Goal: Task Accomplishment & Management: Manage account settings

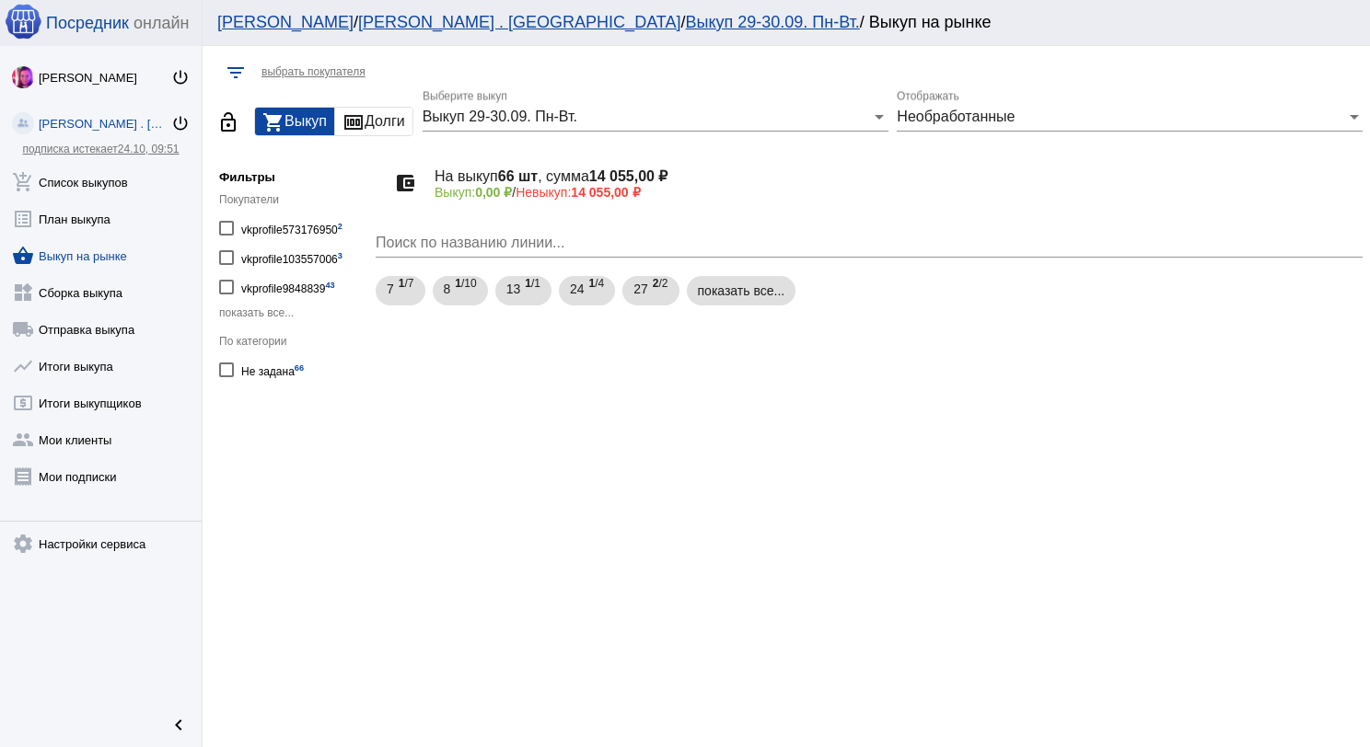
click at [126, 184] on link "add_shopping_cart Список выкупов" at bounding box center [101, 178] width 202 height 37
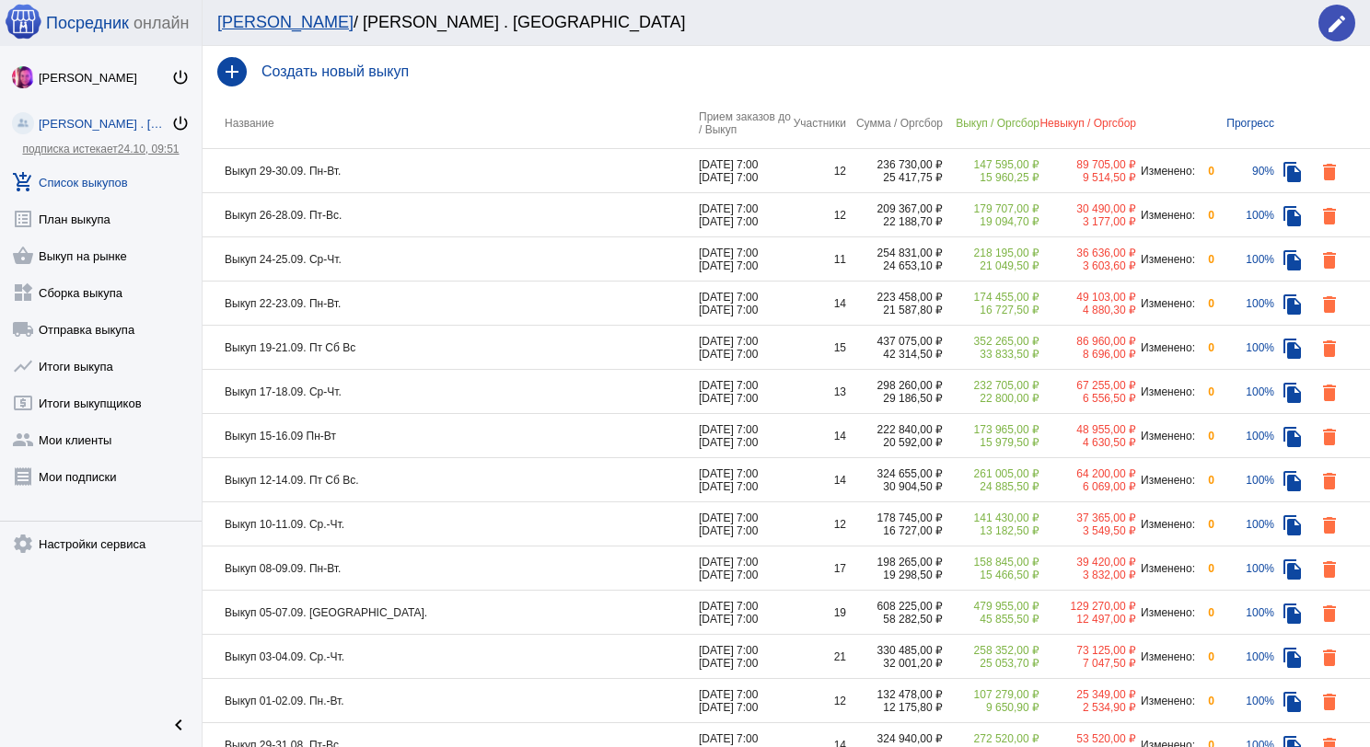
click at [390, 163] on td "Выкуп 29-30.09. Пн-Вт." at bounding box center [450, 171] width 496 height 44
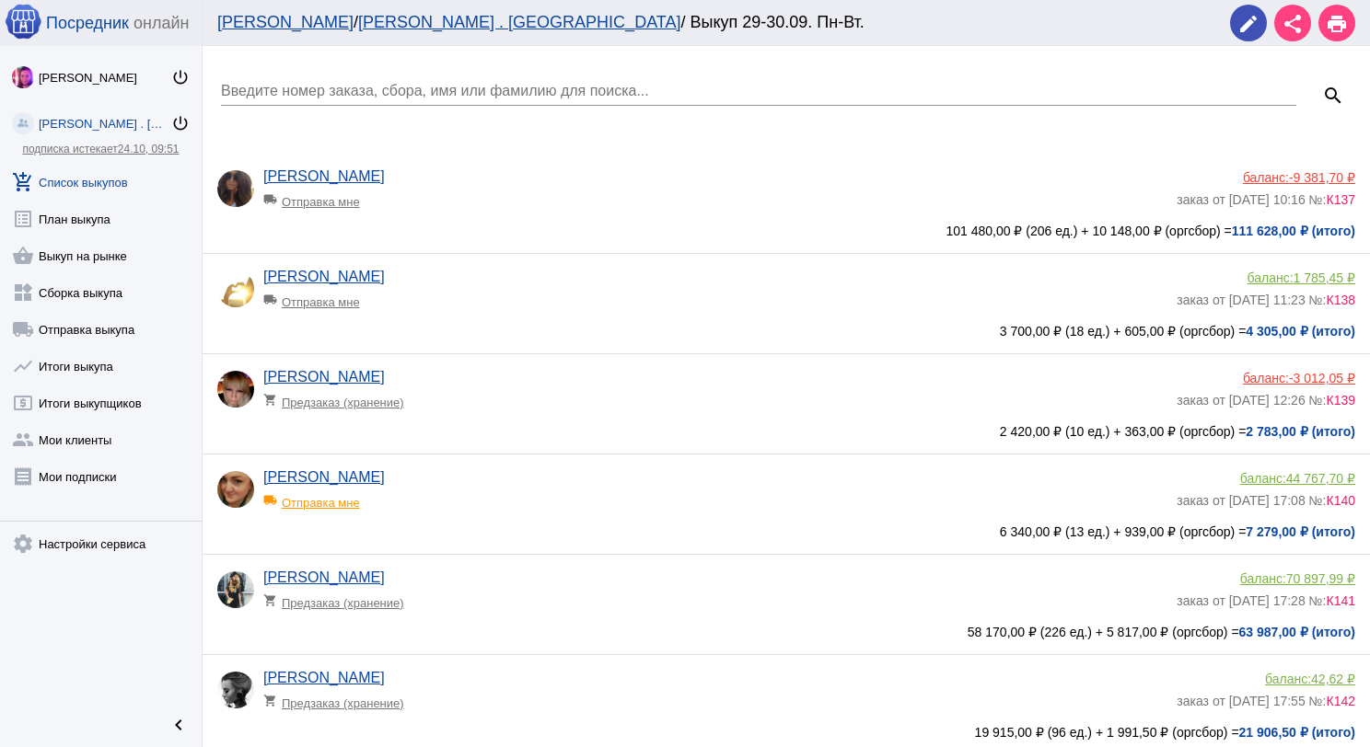
click at [383, 92] on input "Введите номер заказа, сбора, имя или фамилию для поиска..." at bounding box center [758, 91] width 1075 height 17
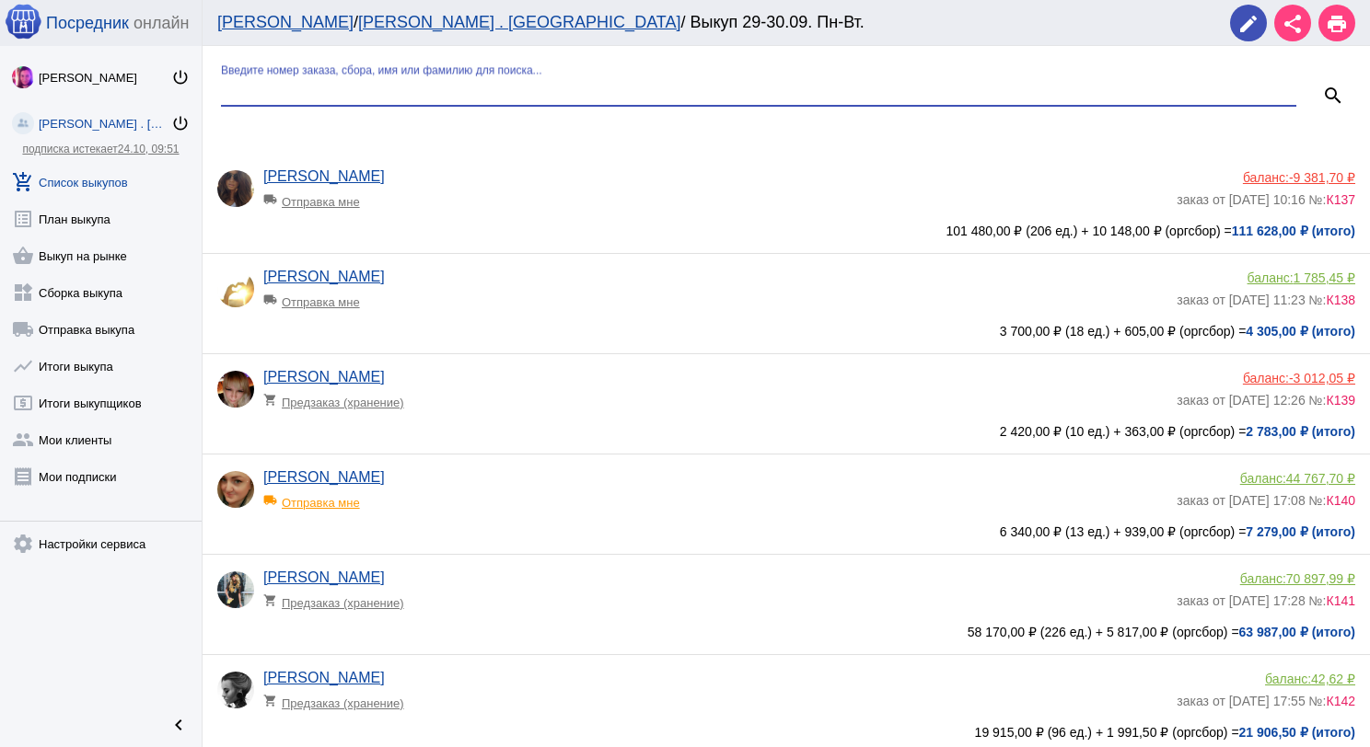
type input "я"
type input "чес"
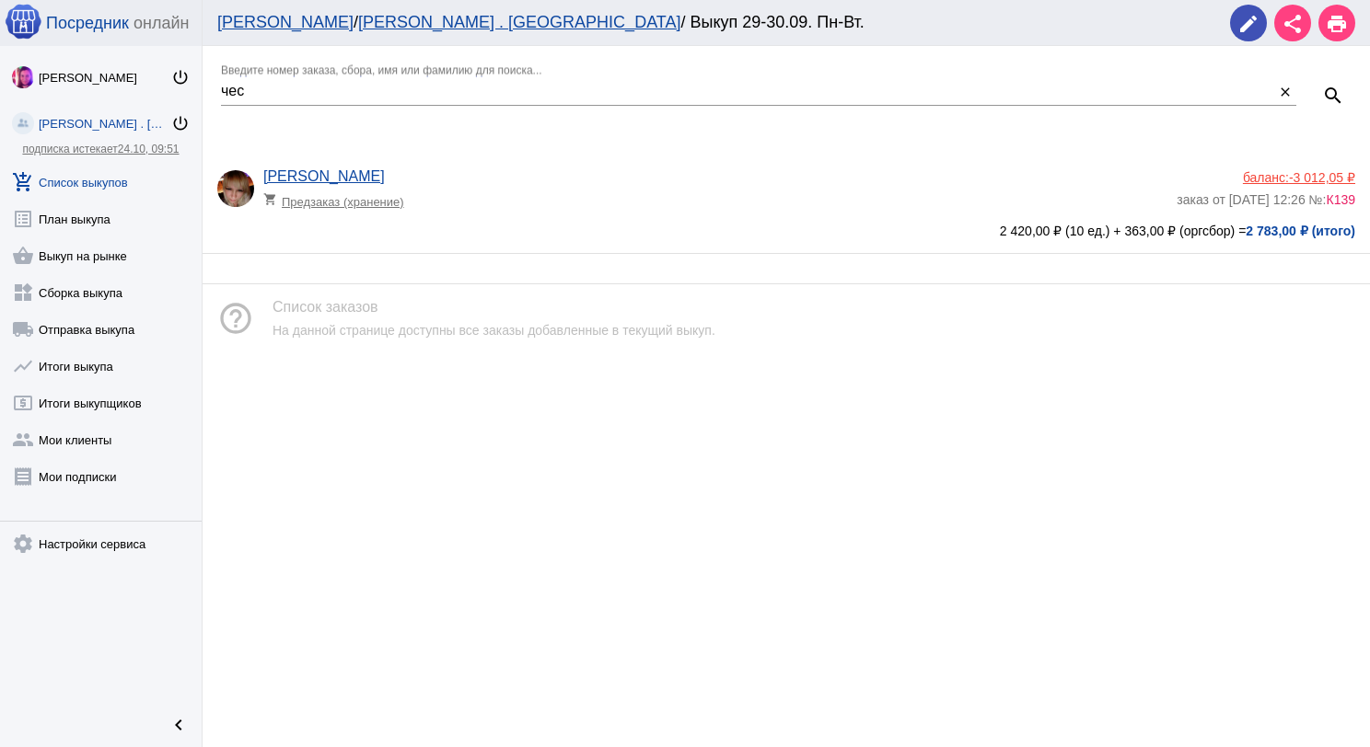
click at [1297, 177] on span "-3 012,05 ₽" at bounding box center [1322, 177] width 66 height 15
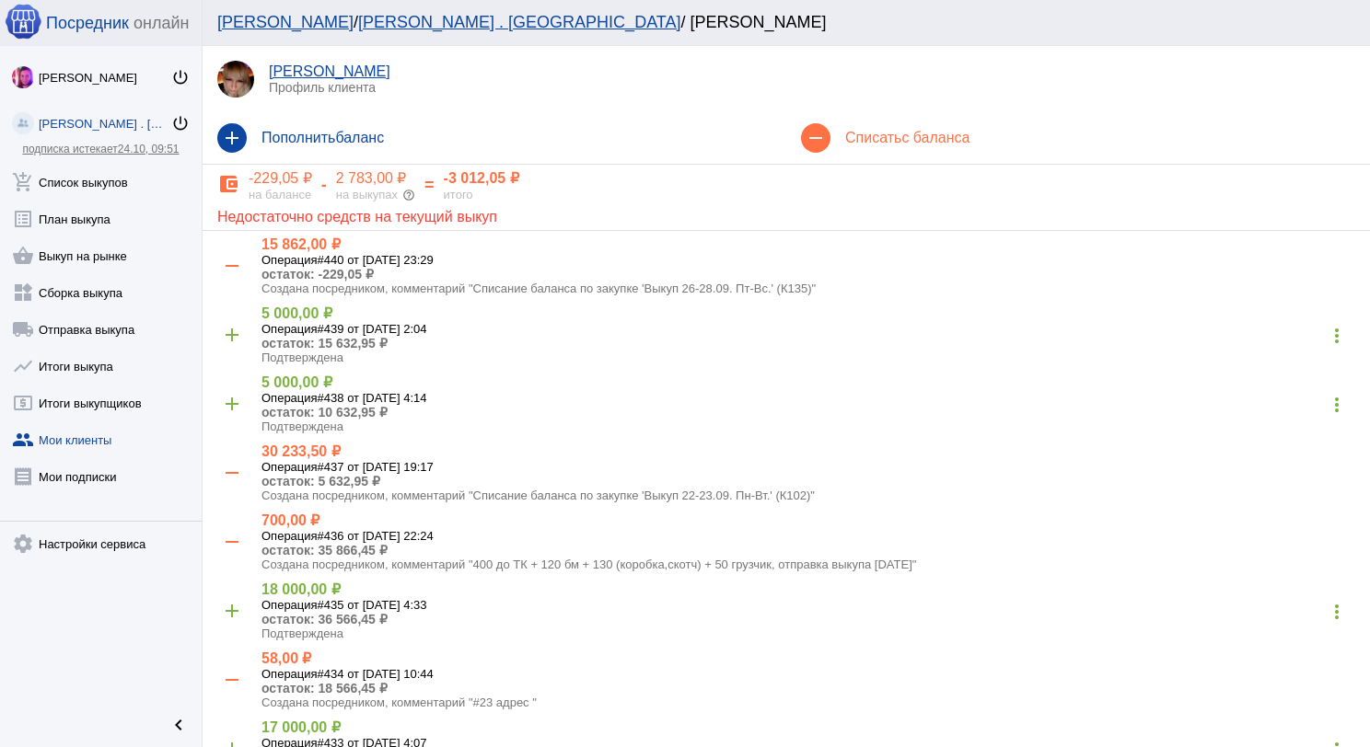
click at [230, 145] on mat-icon "add" at bounding box center [231, 137] width 29 height 29
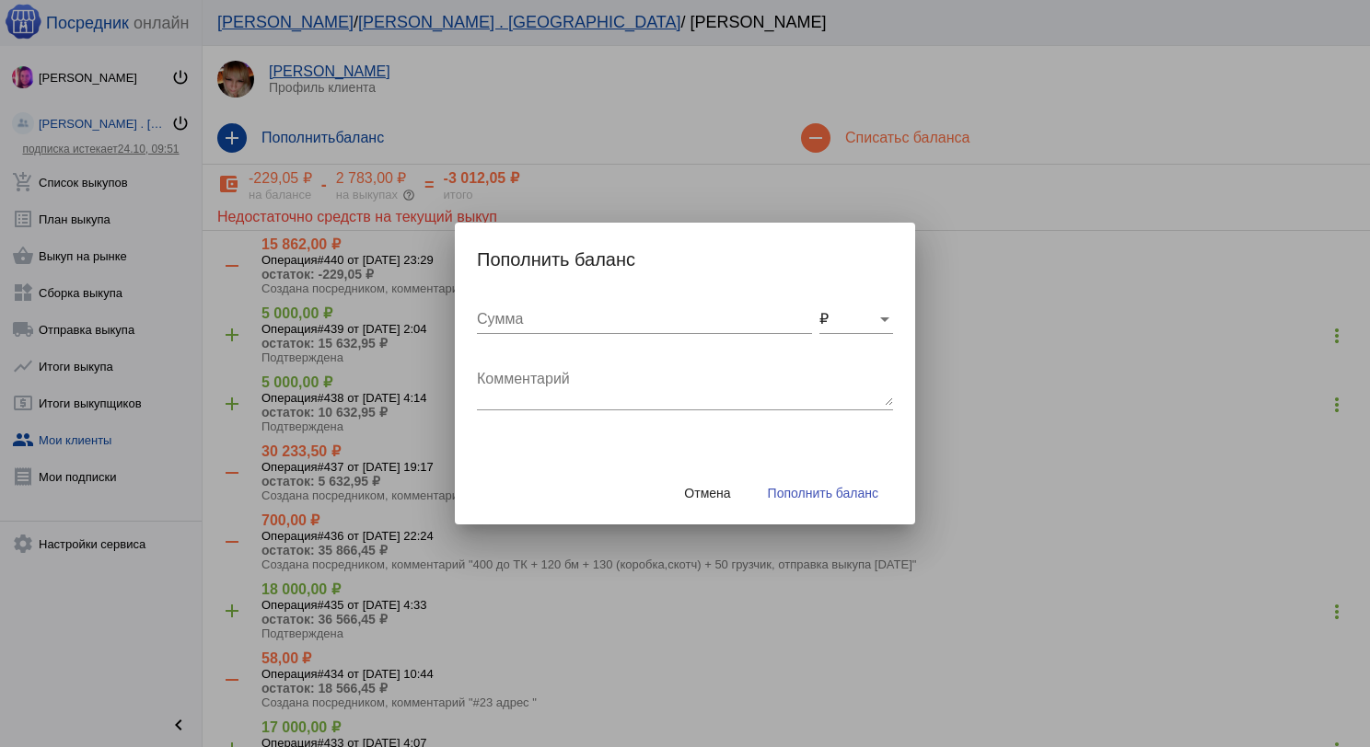
click at [545, 305] on div "Сумма" at bounding box center [644, 313] width 335 height 41
type input "110"
click at [574, 403] on textarea "Комментарий" at bounding box center [685, 387] width 416 height 37
type textarea "Возврат наборы 1 шт"
click at [763, 480] on button "Пополнить баланс" at bounding box center [823, 493] width 140 height 33
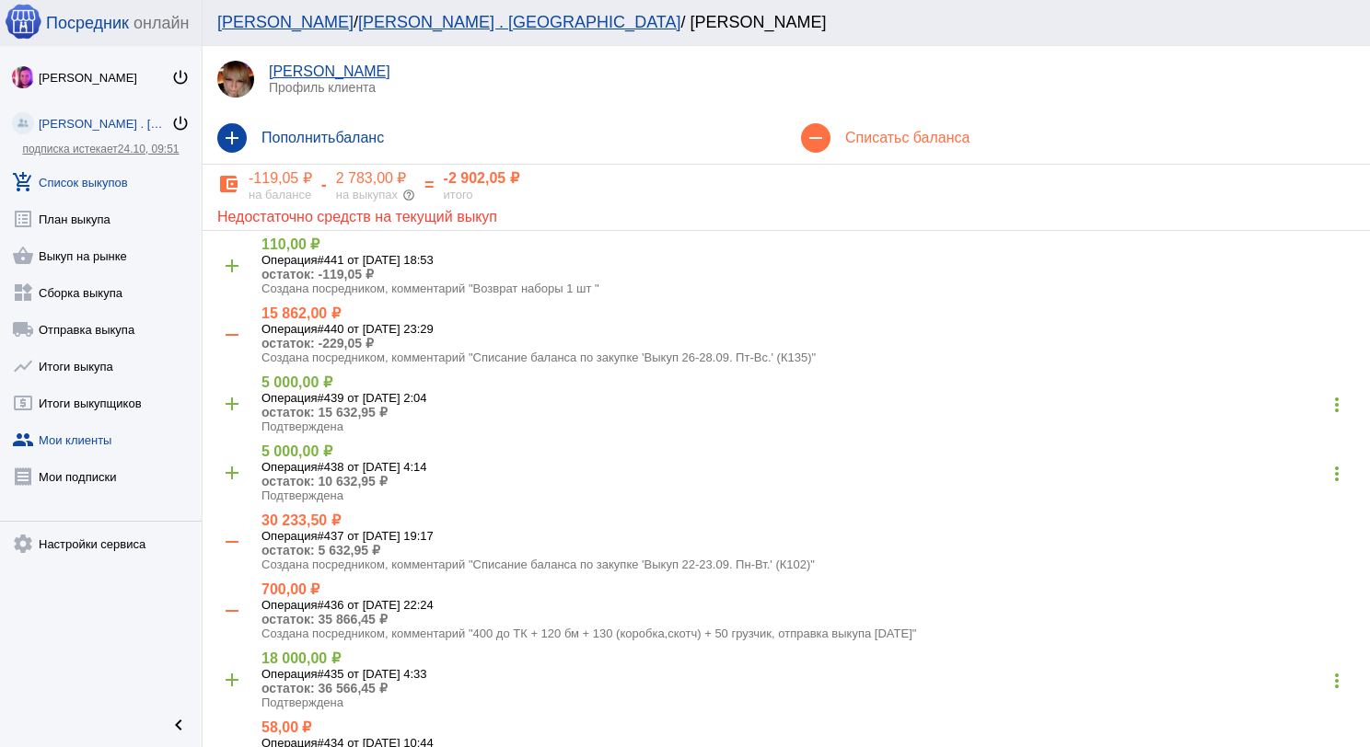
click at [71, 177] on link "add_shopping_cart Список выкупов" at bounding box center [101, 178] width 202 height 37
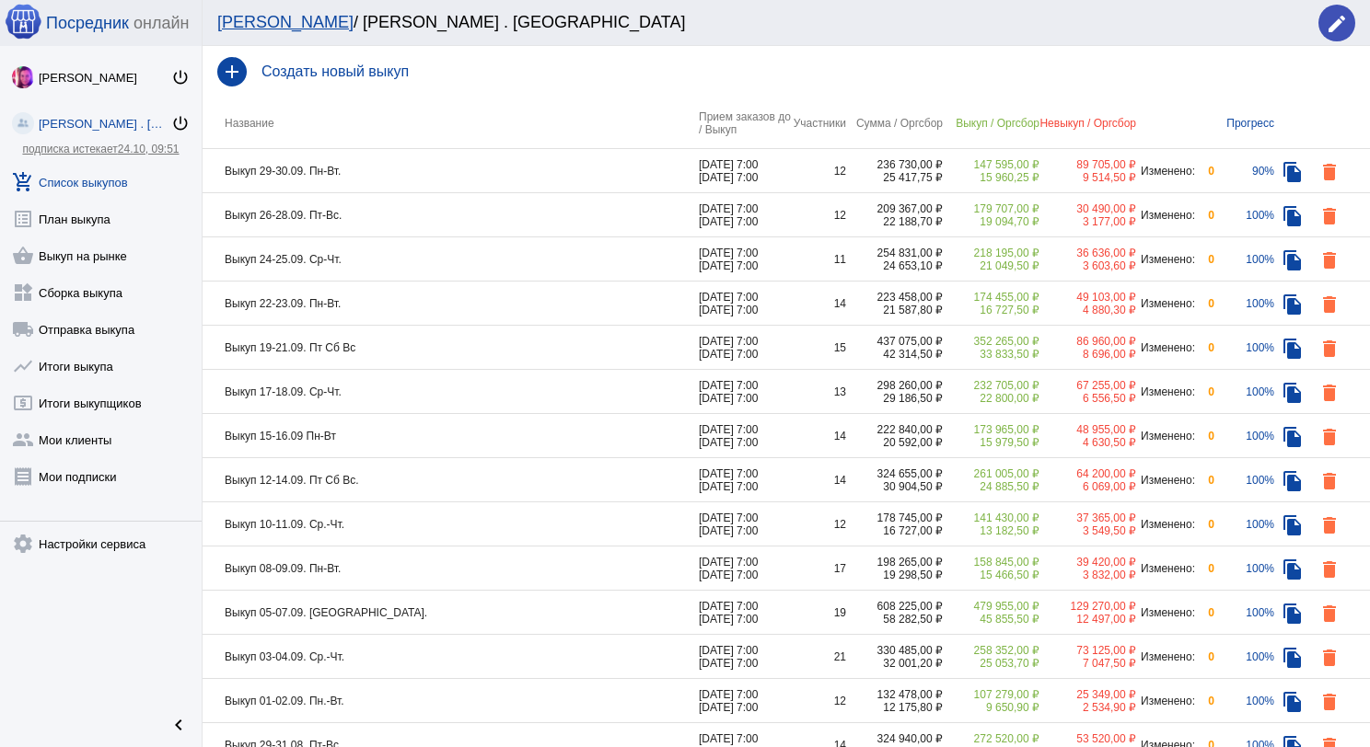
click at [421, 174] on td "Выкуп 29-30.09. Пн-Вт." at bounding box center [450, 171] width 496 height 44
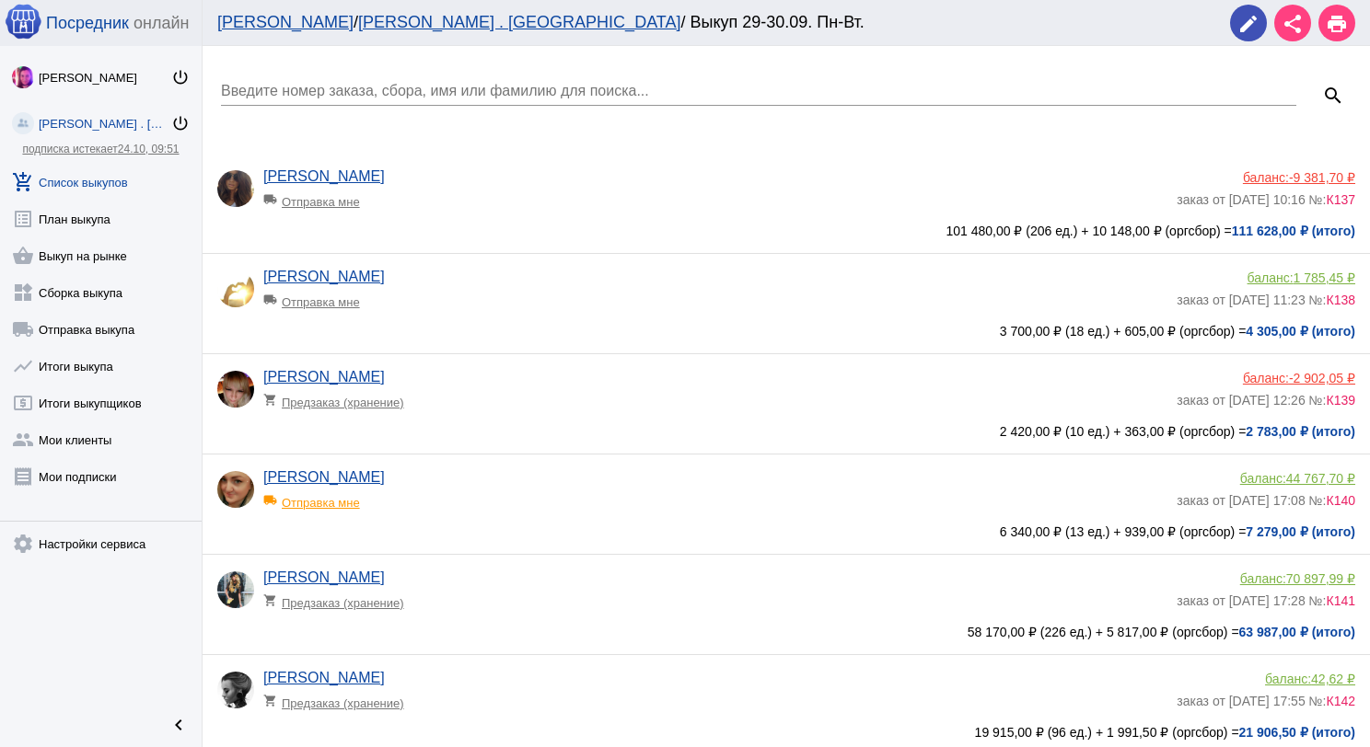
drag, startPoint x: 424, startPoint y: 95, endPoint x: 399, endPoint y: 95, distance: 24.9
click at [424, 95] on input "Введите номер заказа, сбора, имя или фамилию для поиска..." at bounding box center [758, 91] width 1075 height 17
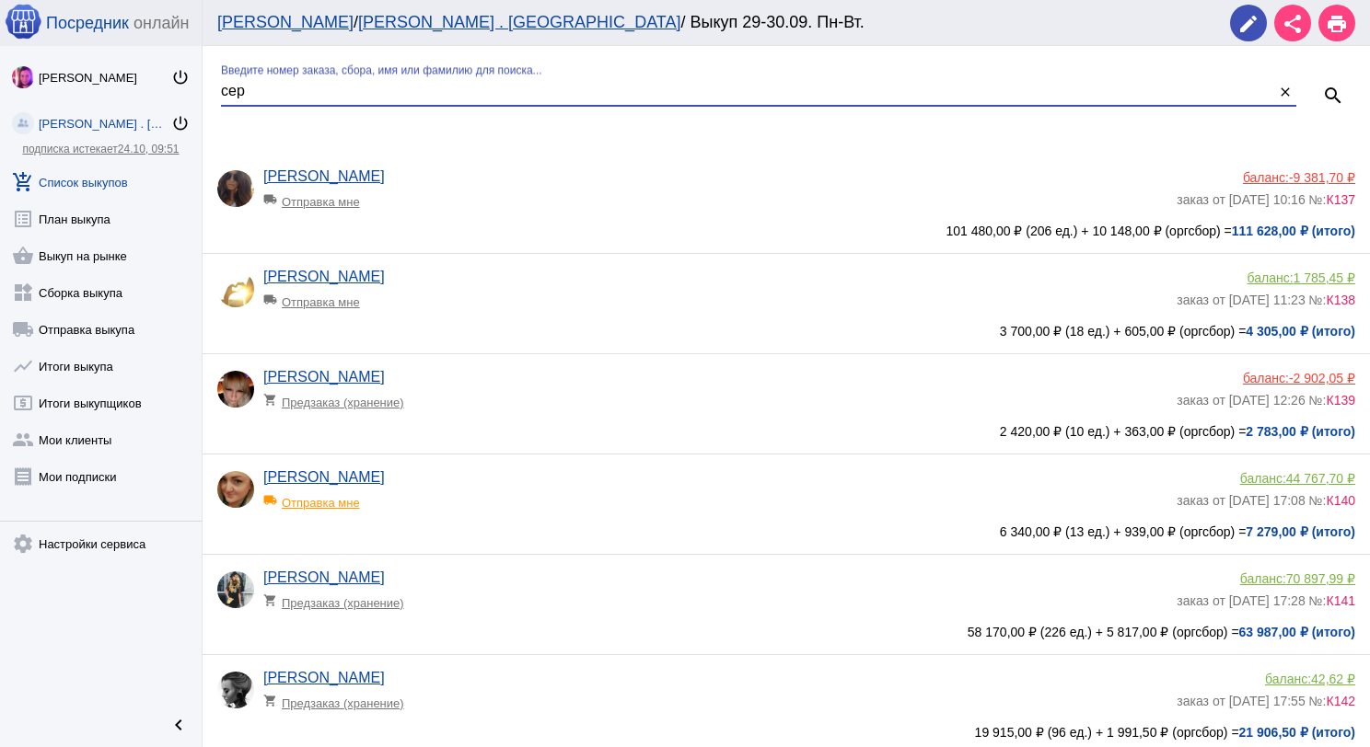
type input "сер"
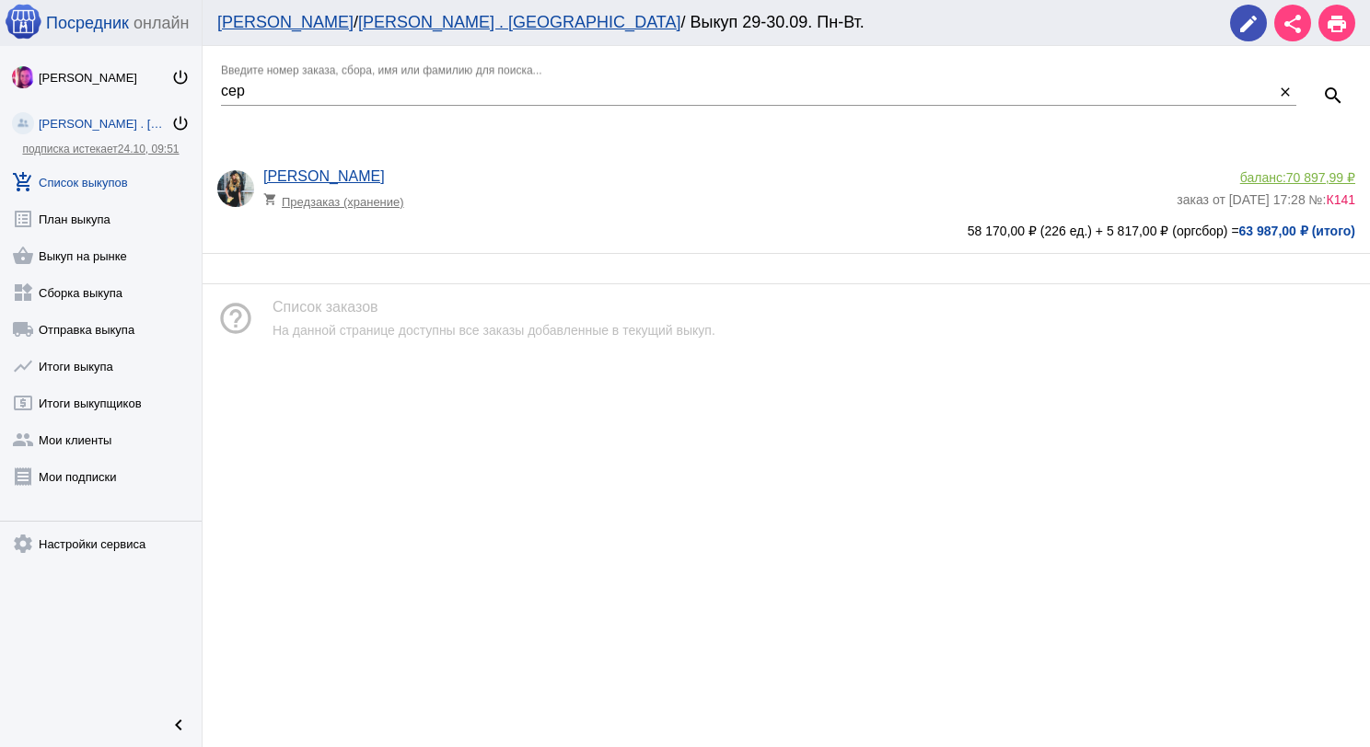
click at [1287, 173] on span "70 897,99 ₽" at bounding box center [1320, 177] width 69 height 15
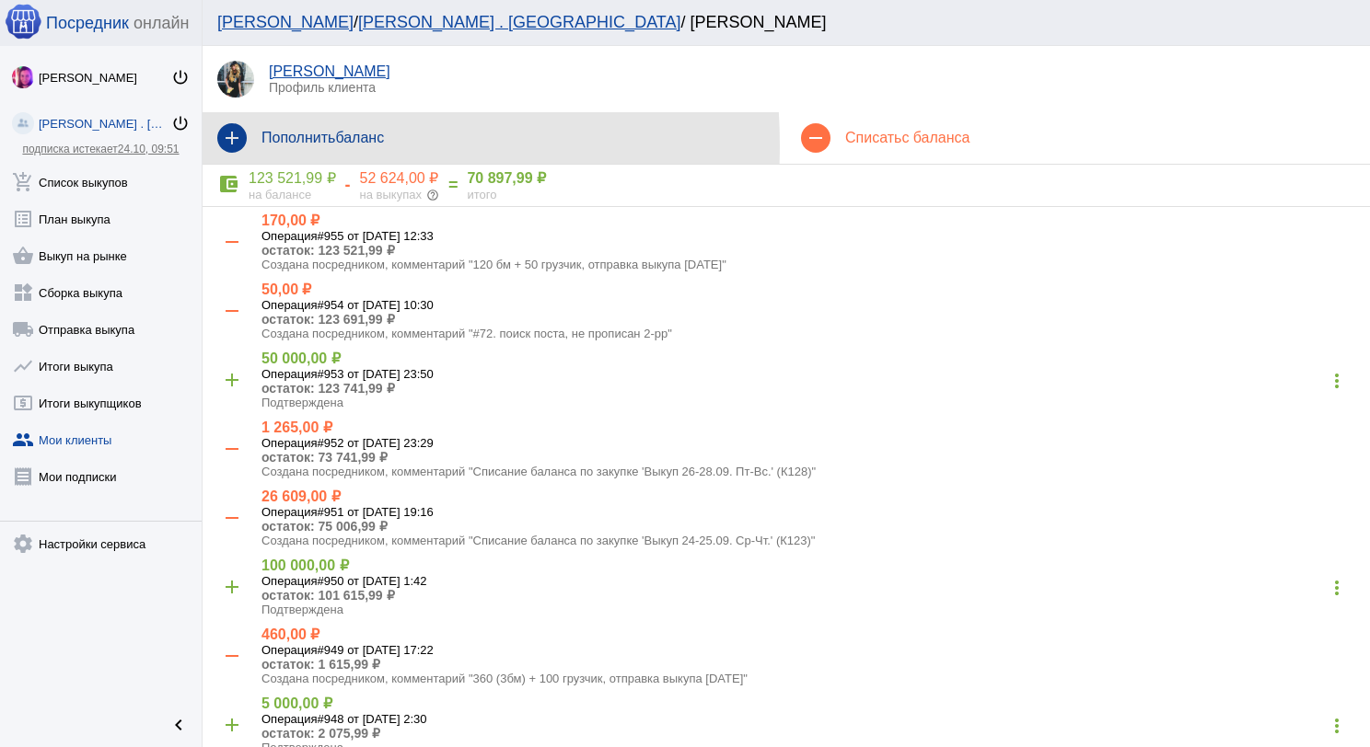
click at [232, 145] on mat-icon "add" at bounding box center [231, 137] width 29 height 29
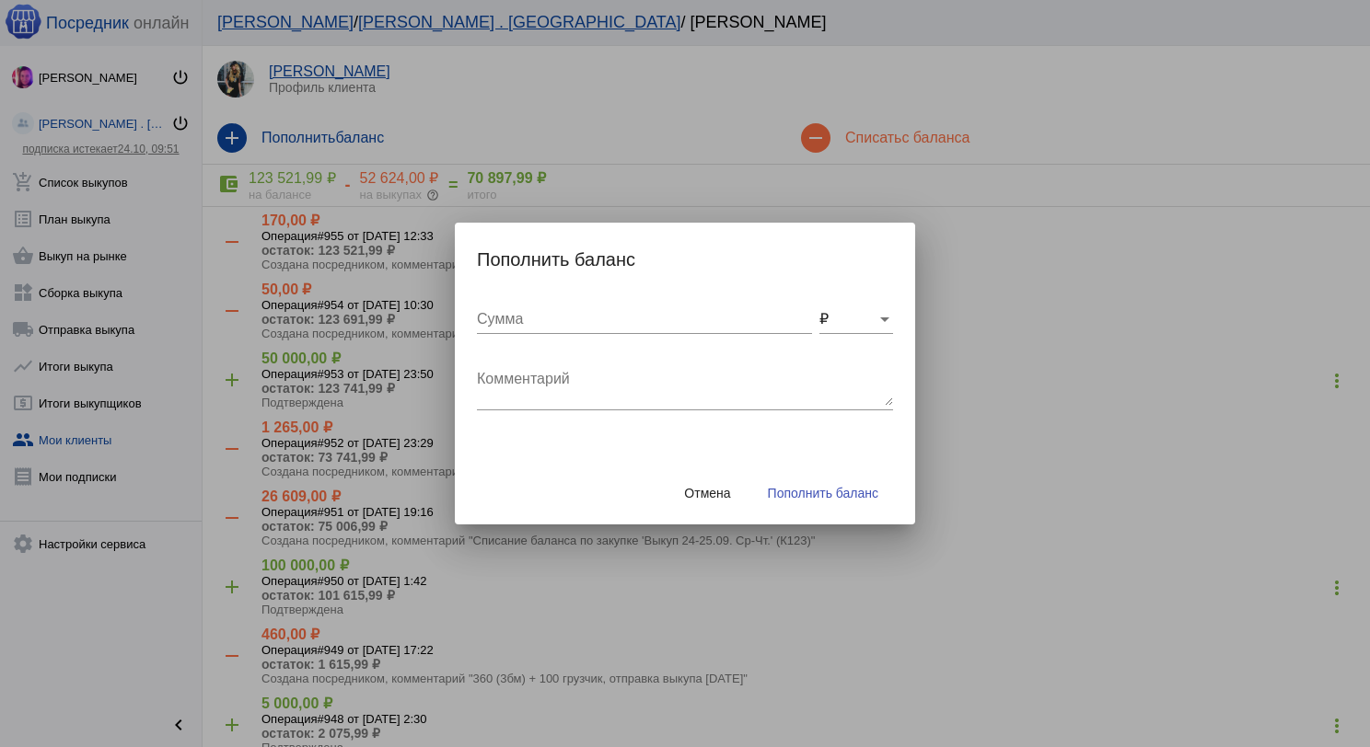
click at [563, 320] on input "Сумма" at bounding box center [644, 319] width 335 height 17
type input "550"
click at [575, 400] on textarea "Комментарий" at bounding box center [685, 387] width 416 height 37
type textarea "Возврат от поставщика куртка"
click at [880, 495] on button "Пополнить баланс" at bounding box center [823, 493] width 140 height 33
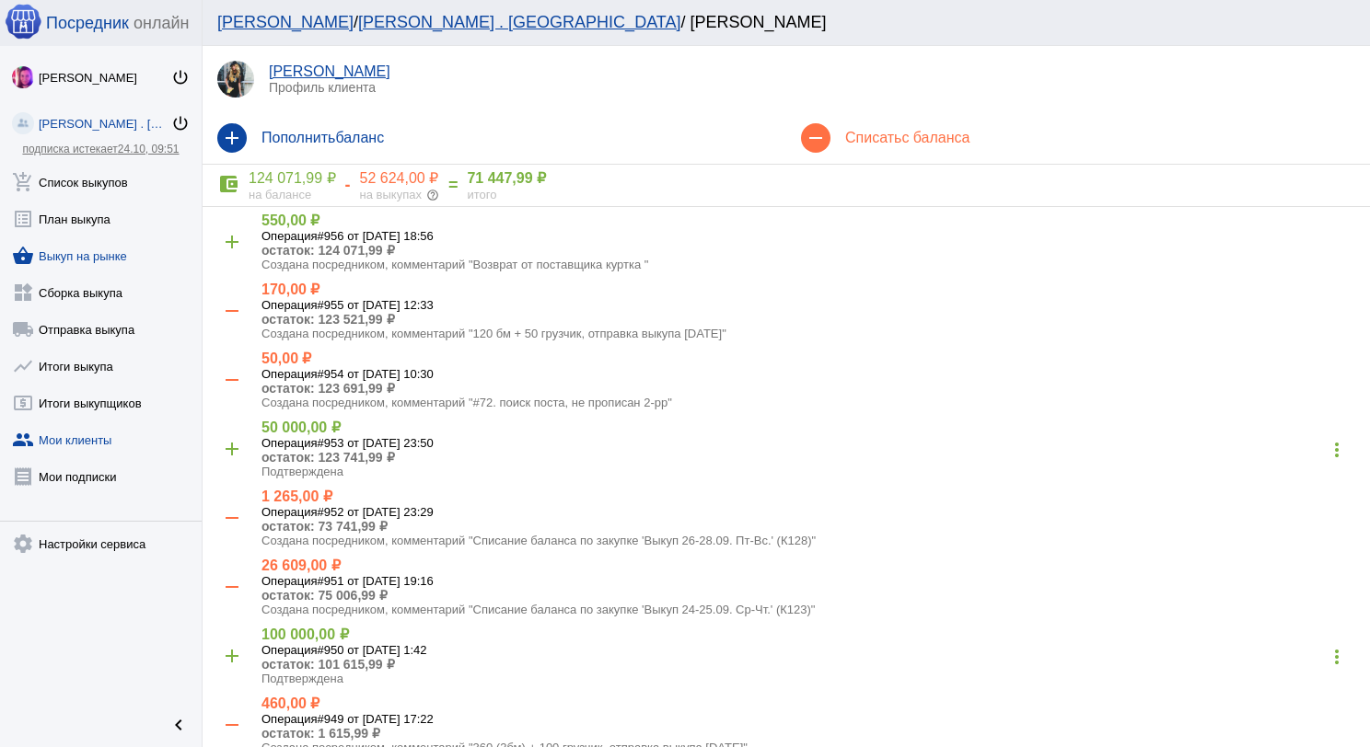
click at [112, 243] on link "shopping_basket Выкуп на рынке" at bounding box center [101, 252] width 202 height 37
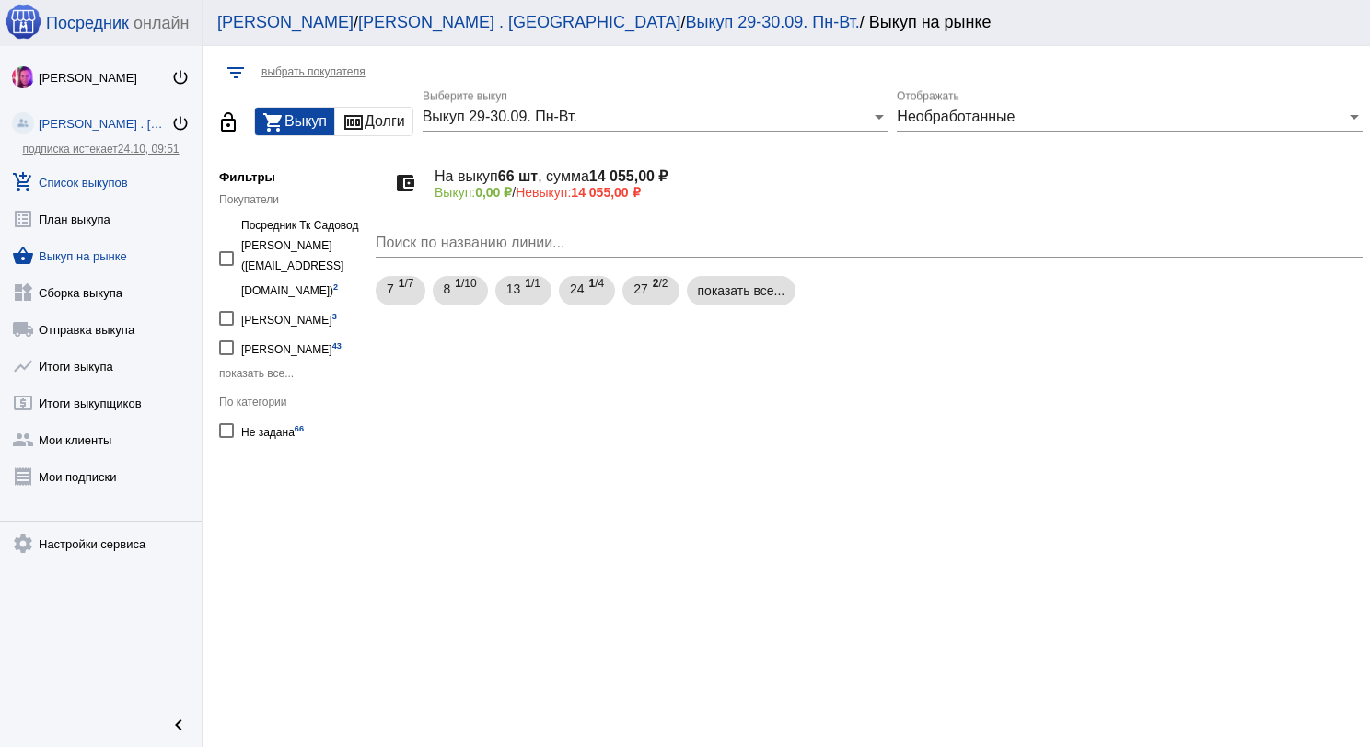
click at [118, 179] on link "add_shopping_cart Список выкупов" at bounding box center [101, 178] width 202 height 37
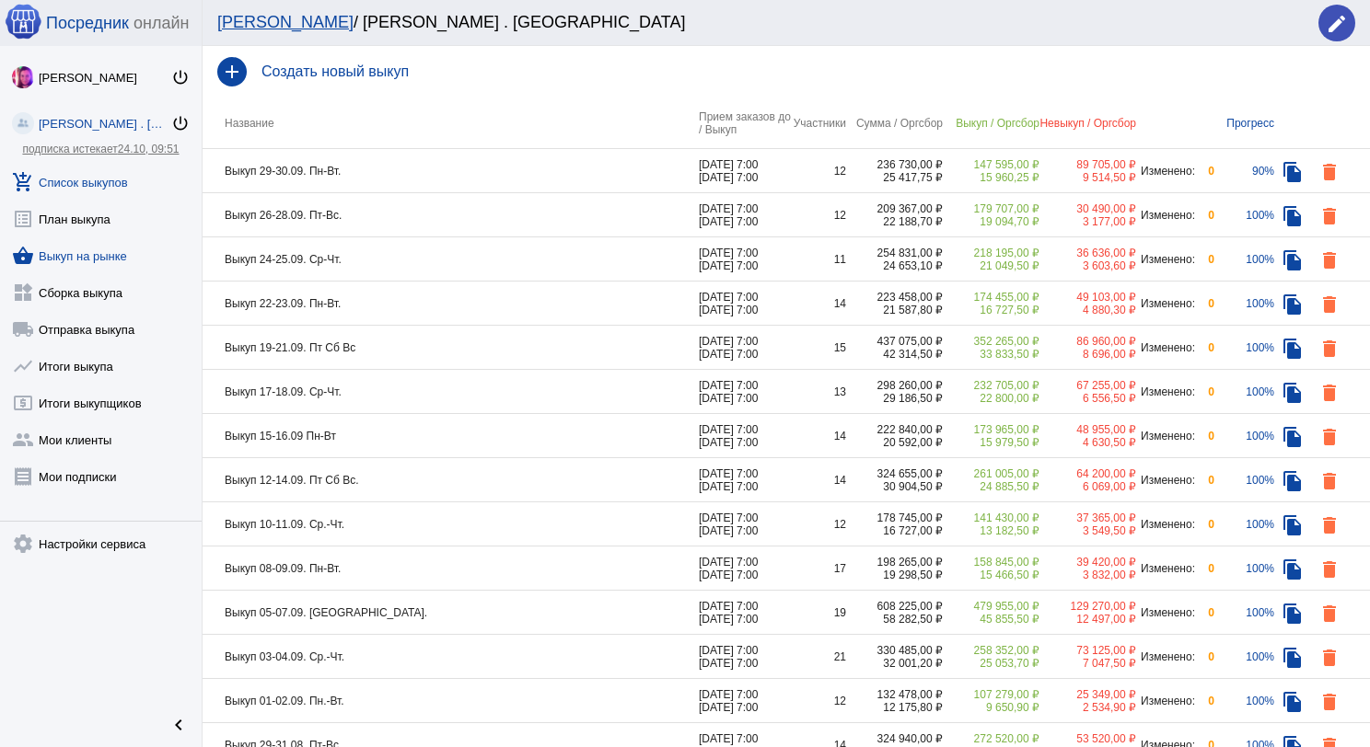
click at [100, 249] on link "shopping_basket Выкуп на рынке" at bounding box center [101, 252] width 202 height 37
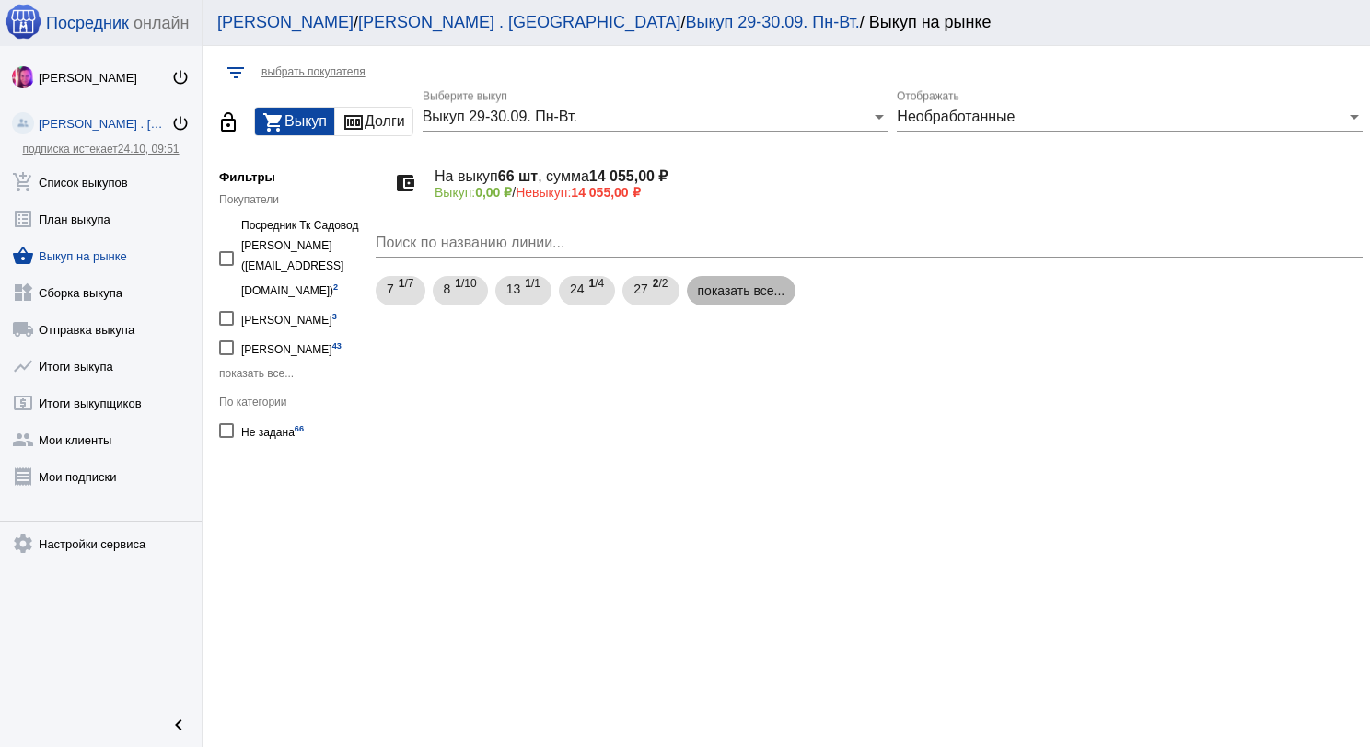
click at [740, 288] on mat-chip "показать все..." at bounding box center [742, 290] width 110 height 29
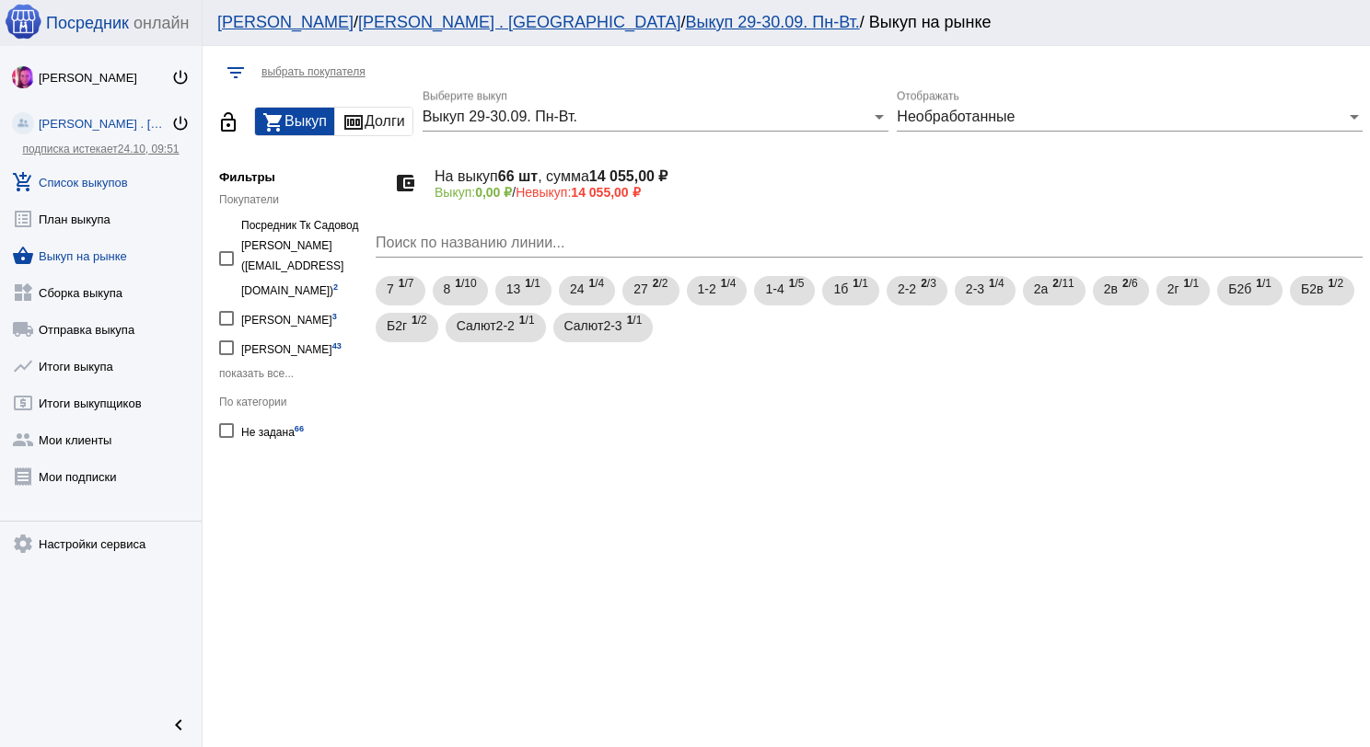
click at [114, 172] on link "add_shopping_cart Список выкупов" at bounding box center [101, 178] width 202 height 37
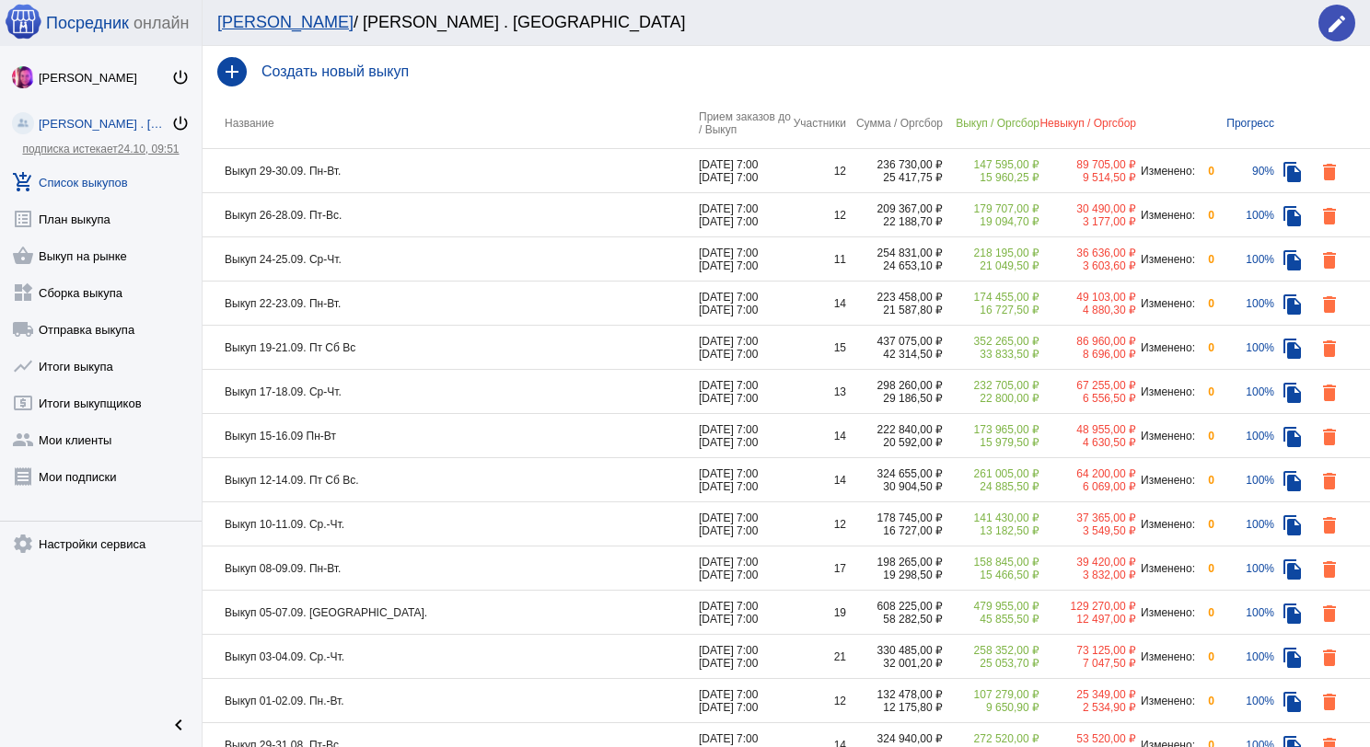
click at [457, 173] on td "Выкуп 29-30.09. Пн-Вт." at bounding box center [450, 171] width 496 height 44
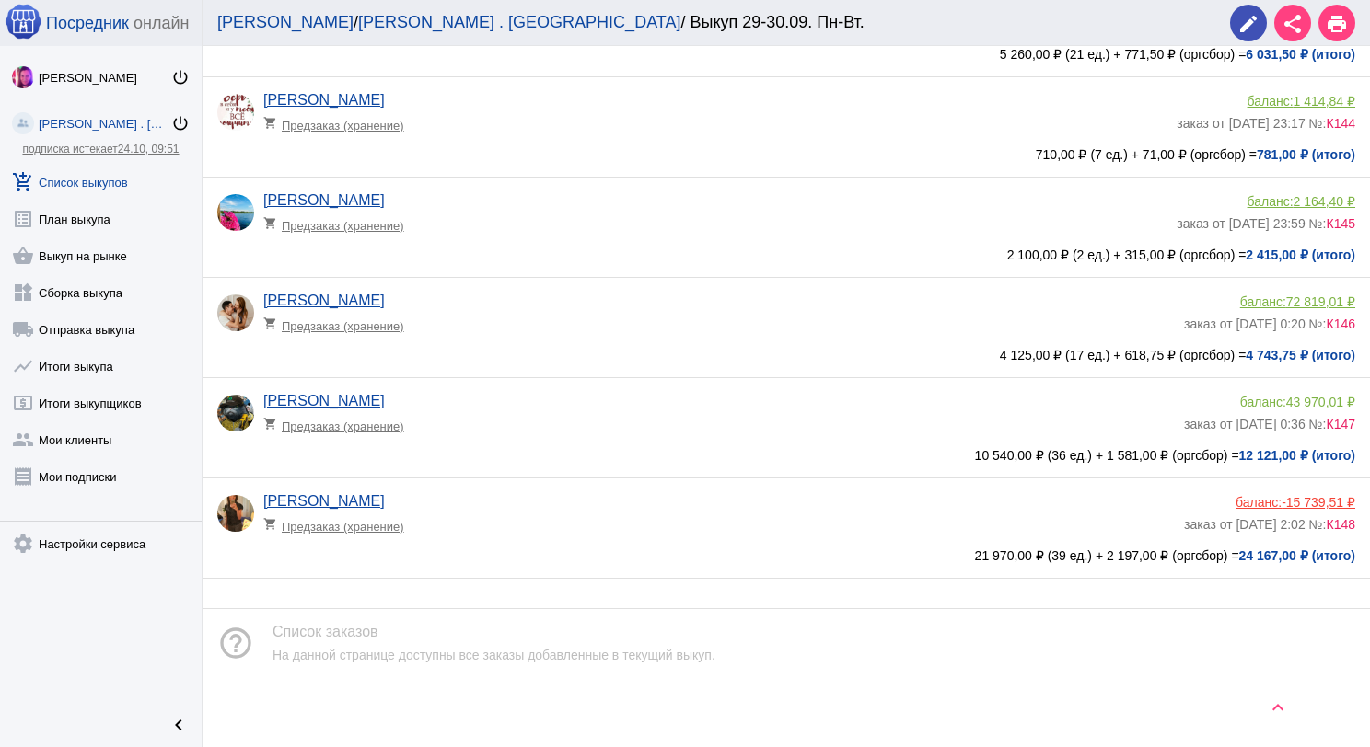
scroll to position [789, 0]
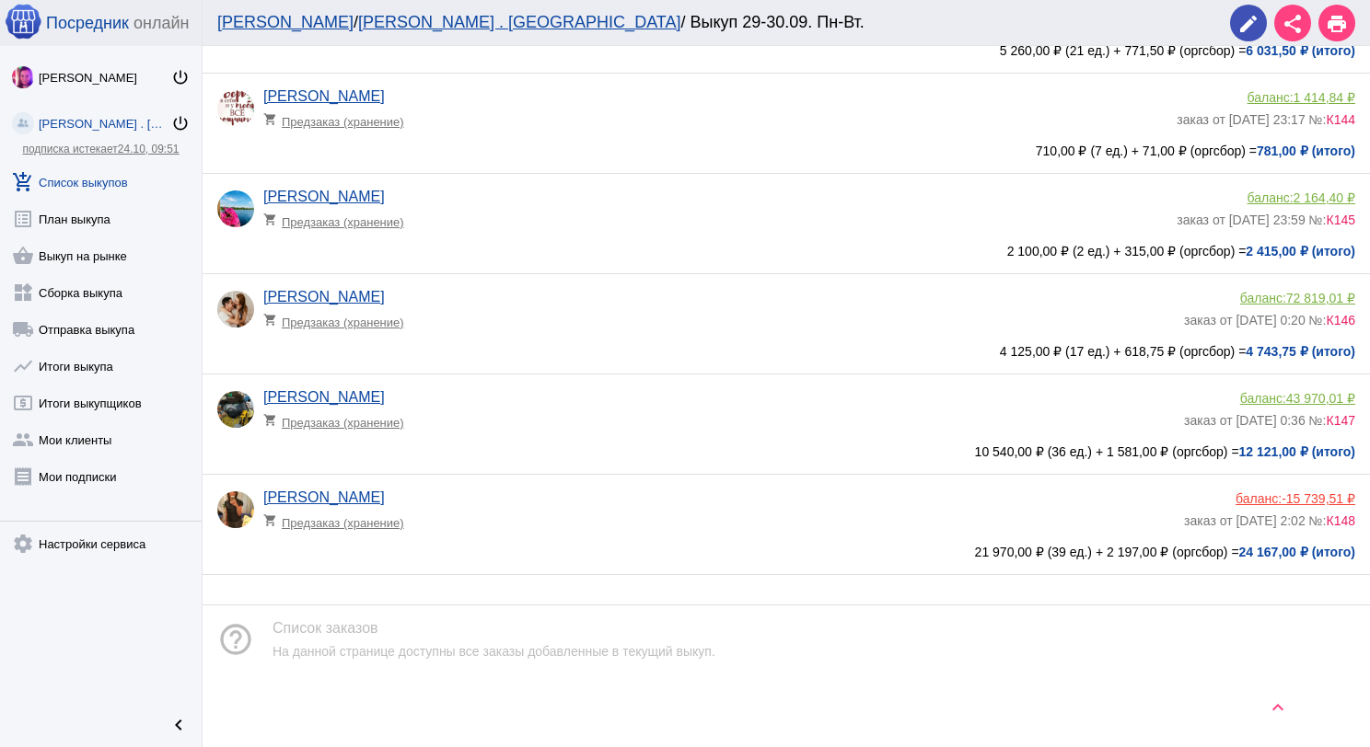
click at [578, 519] on app-delivery-type "shopping_cart Предзаказ (хранение)" at bounding box center [718, 518] width 911 height 24
